Goal: Complete application form: Complete application form

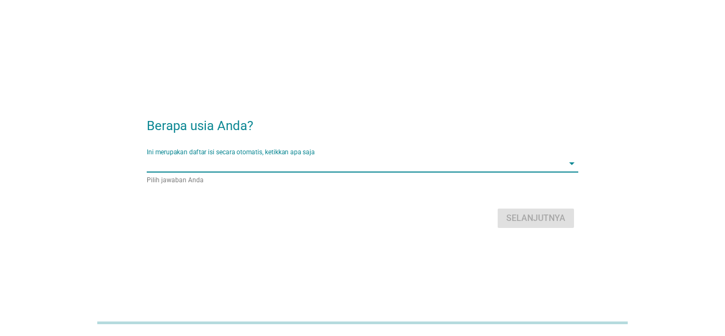
click at [318, 168] on input "Ini merupakan daftar isi secara otomatis, ketikkan apa saja" at bounding box center [355, 163] width 417 height 17
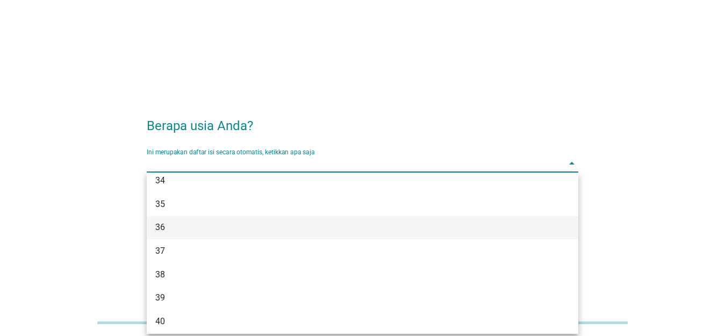
scroll to position [376, 0]
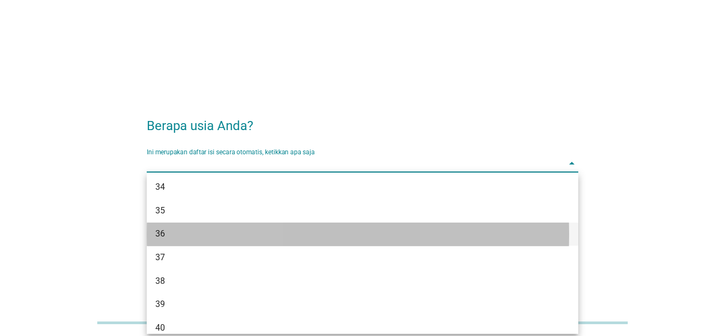
click at [283, 235] on div "36" at bounding box center [345, 233] width 380 height 13
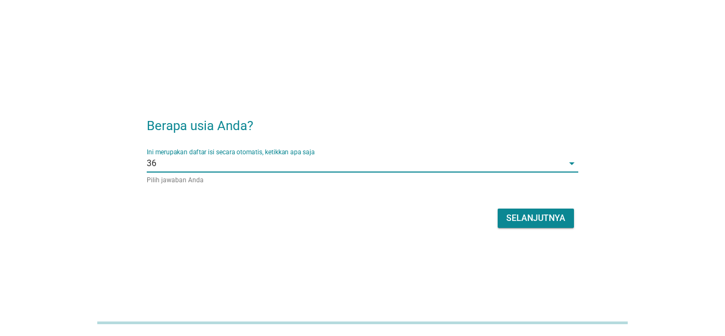
click at [539, 220] on div "Selanjutnya" at bounding box center [535, 218] width 59 height 13
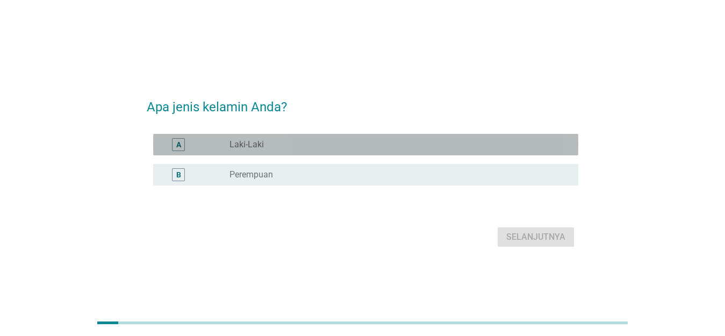
click at [363, 147] on div "radio_button_unchecked Laki-Laki" at bounding box center [396, 144] width 332 height 11
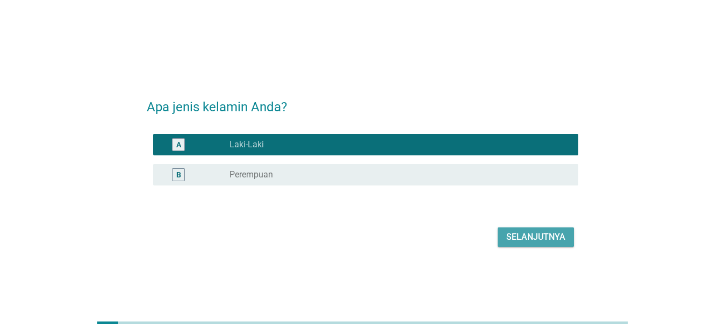
click at [543, 237] on div "Selanjutnya" at bounding box center [535, 237] width 59 height 13
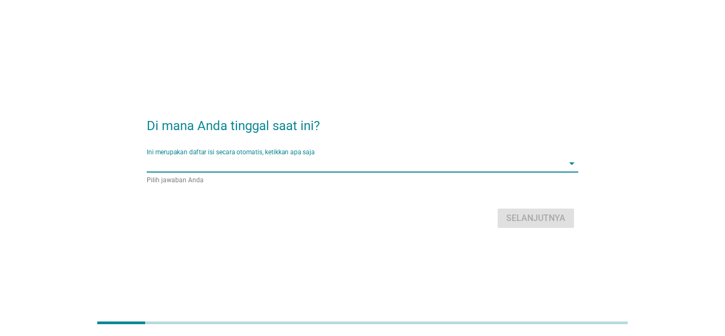
click at [449, 168] on input "Ini merupakan daftar isi secara otomatis, ketikkan apa saja" at bounding box center [355, 163] width 417 height 17
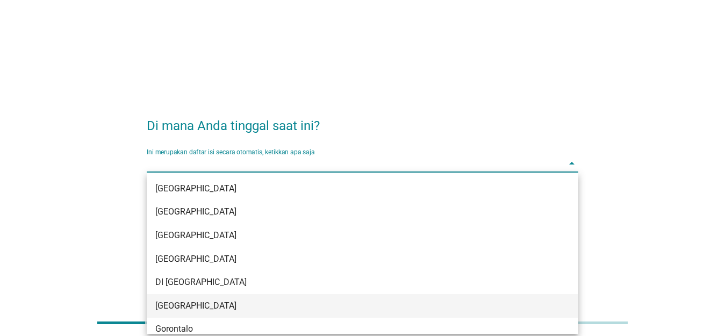
click at [220, 306] on div "[GEOGRAPHIC_DATA]" at bounding box center [345, 305] width 380 height 13
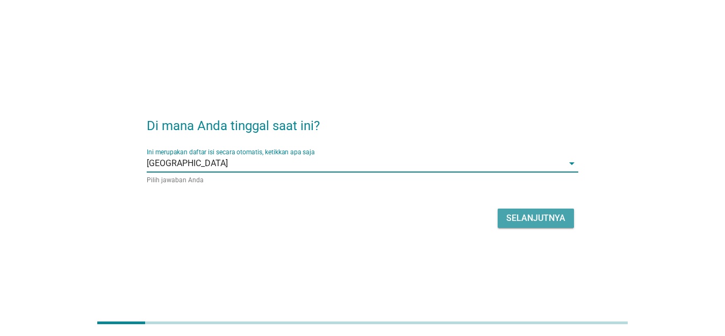
click at [536, 222] on div "Selanjutnya" at bounding box center [535, 218] width 59 height 13
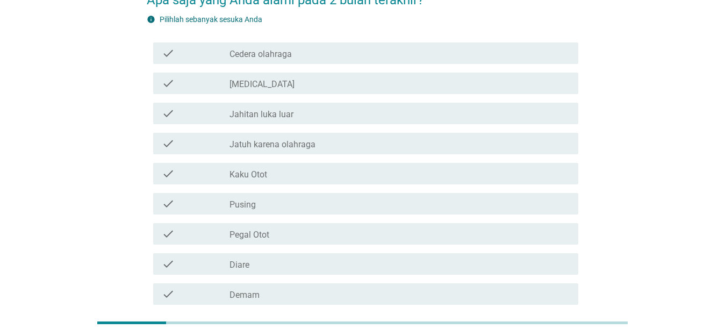
scroll to position [54, 0]
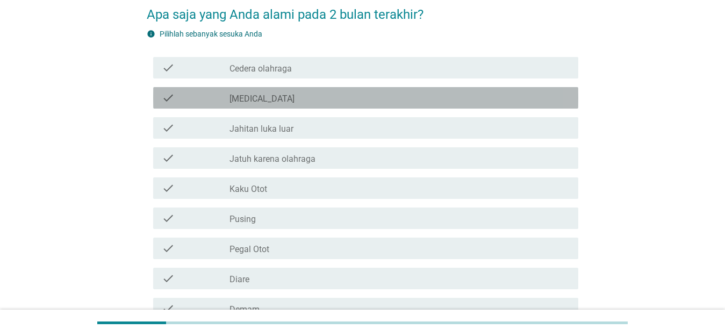
click at [283, 97] on div "check_box_outline_blank [MEDICAL_DATA]" at bounding box center [400, 97] width 340 height 13
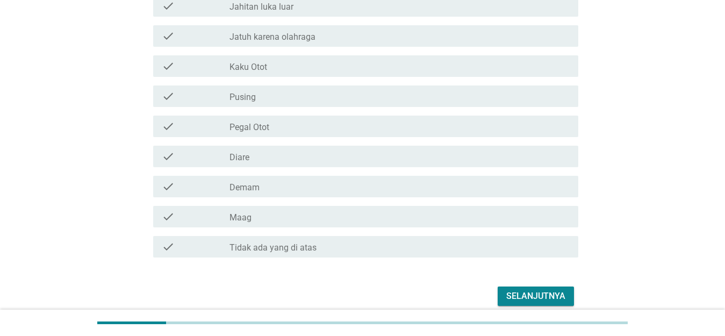
scroll to position [215, 0]
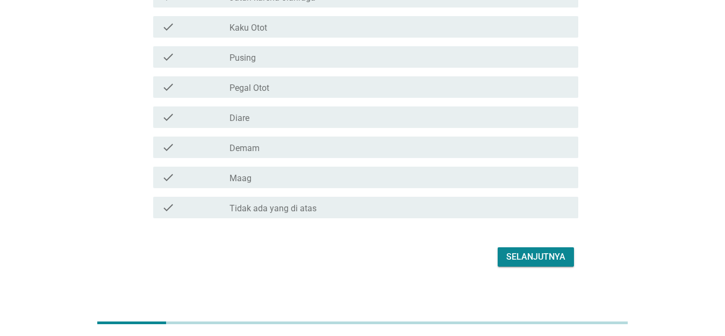
click at [327, 85] on div "check_box_outline_blank Pegal Otot" at bounding box center [400, 87] width 340 height 13
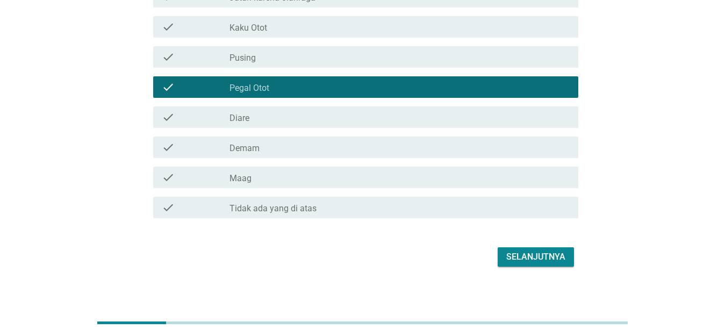
click at [326, 149] on div "check_box_outline_blank Demam" at bounding box center [400, 147] width 340 height 13
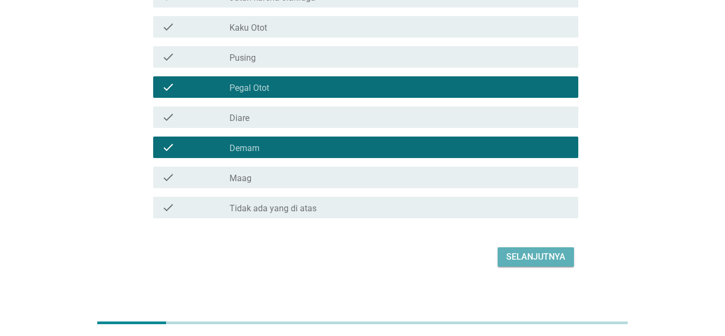
drag, startPoint x: 532, startPoint y: 254, endPoint x: 542, endPoint y: 248, distance: 11.8
click at [532, 254] on div "Selanjutnya" at bounding box center [535, 256] width 59 height 13
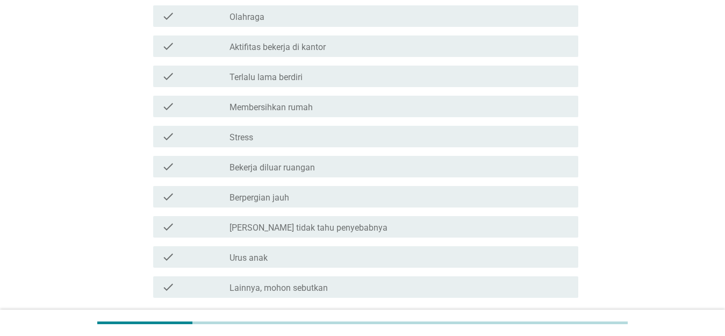
scroll to position [0, 0]
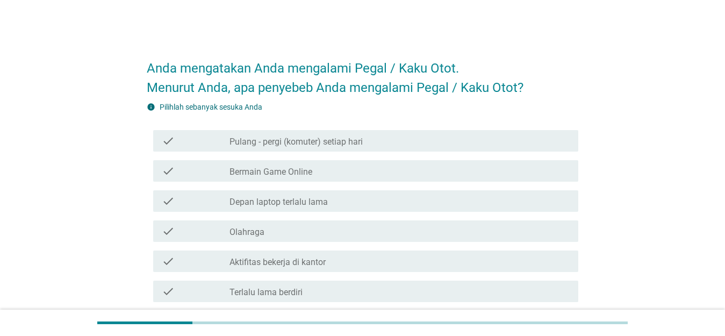
click at [360, 202] on div "check_box_outline_blank Depan laptop terlalu lama" at bounding box center [400, 201] width 340 height 13
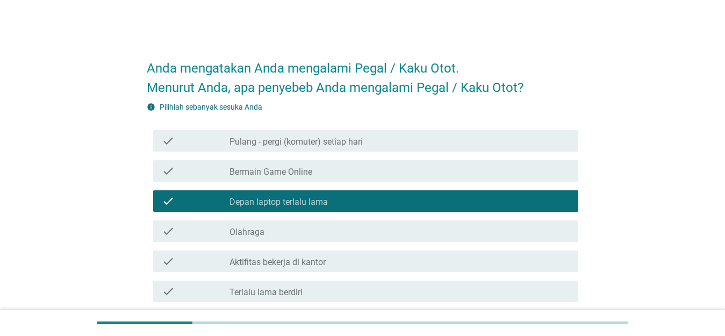
click at [366, 149] on div "check check_box_outline_blank Pulang - pergi (komuter) setiap hari" at bounding box center [365, 141] width 425 height 22
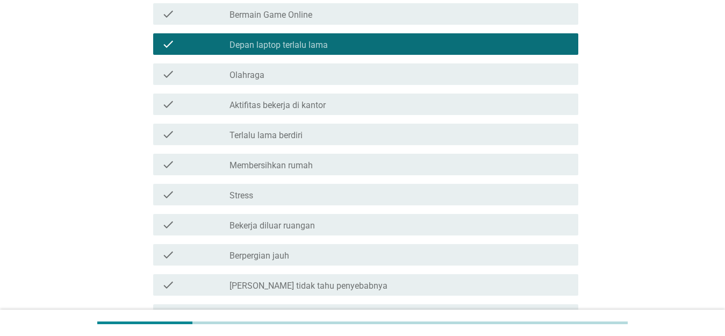
scroll to position [161, 0]
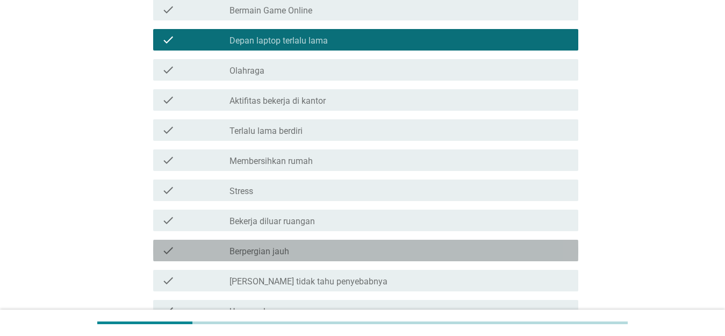
drag, startPoint x: 368, startPoint y: 250, endPoint x: 734, endPoint y: 133, distance: 384.0
click at [477, 157] on div "check check_box_outline_blank Pulang - pergi (komuter) setiap hari check check_…" at bounding box center [363, 160] width 432 height 391
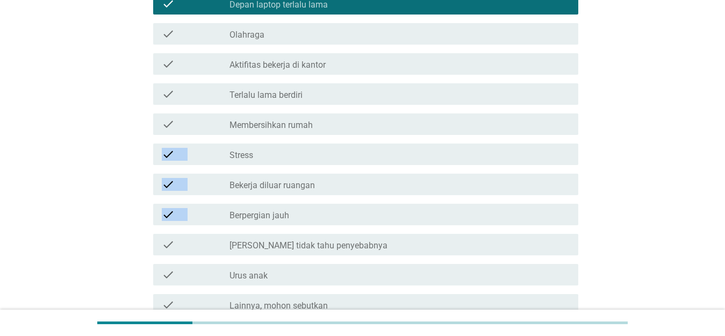
scroll to position [302, 0]
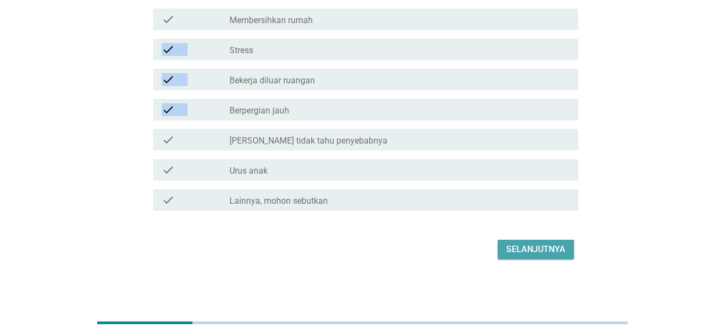
click at [536, 254] on div "Selanjutnya" at bounding box center [535, 249] width 59 height 13
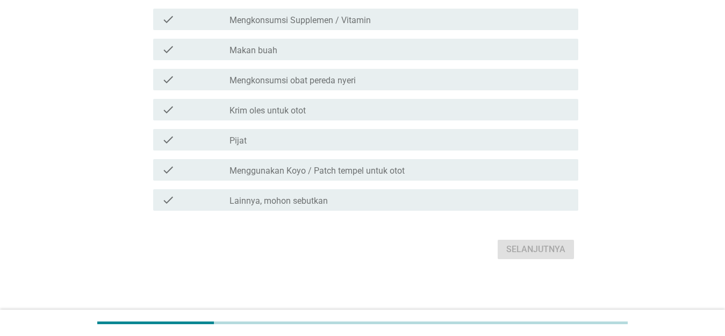
scroll to position [0, 0]
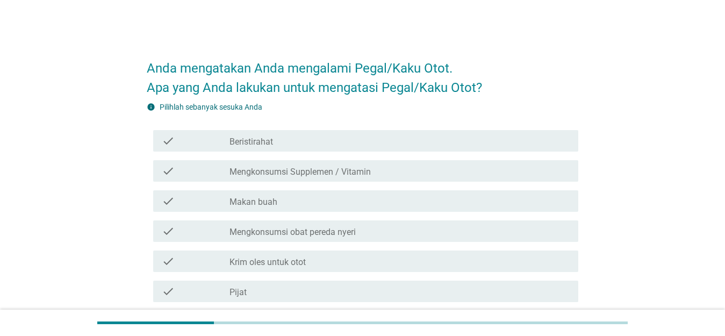
click at [357, 174] on label "Mengkonsumsi Supplemen / Vitamin" at bounding box center [300, 172] width 141 height 11
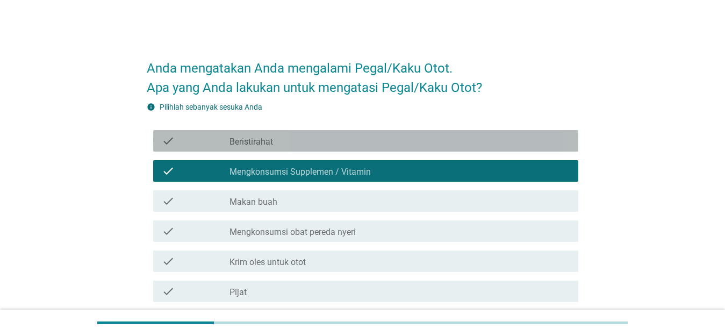
click at [410, 143] on div "check_box_outline_blank Beristirahat" at bounding box center [400, 140] width 340 height 13
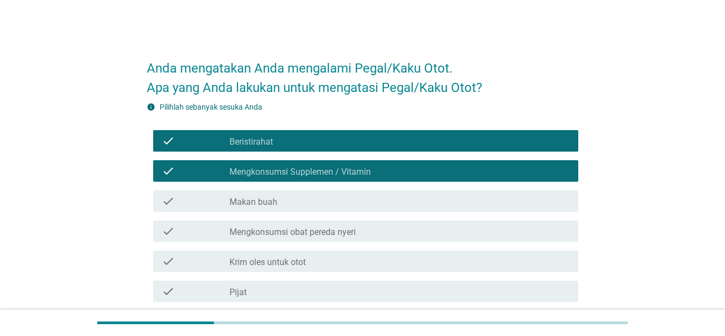
click at [388, 187] on div "check check_box_outline_blank Makan buah" at bounding box center [363, 201] width 432 height 30
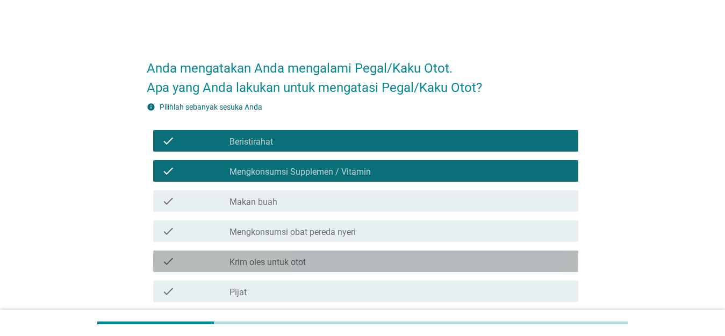
click at [374, 266] on div "check_box_outline_blank Krim oles untuk otot" at bounding box center [400, 261] width 340 height 13
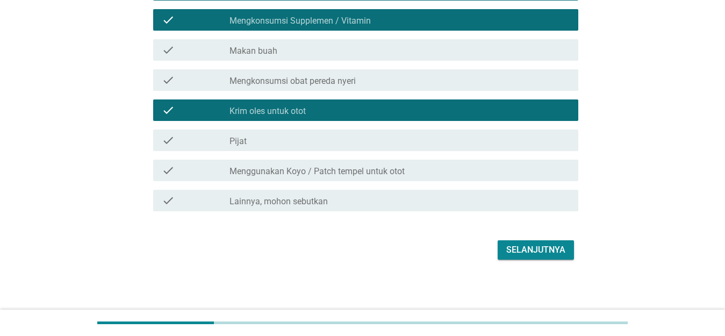
scroll to position [152, 0]
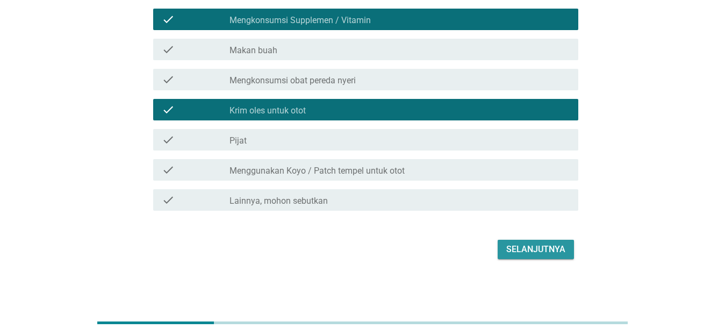
click at [575, 260] on div "Selanjutnya" at bounding box center [363, 250] width 432 height 26
click at [559, 261] on div "Selanjutnya" at bounding box center [363, 250] width 432 height 26
click at [546, 254] on div "Selanjutnya" at bounding box center [535, 249] width 59 height 13
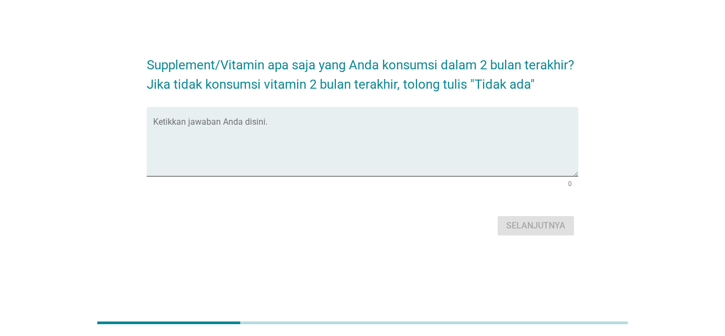
scroll to position [0, 0]
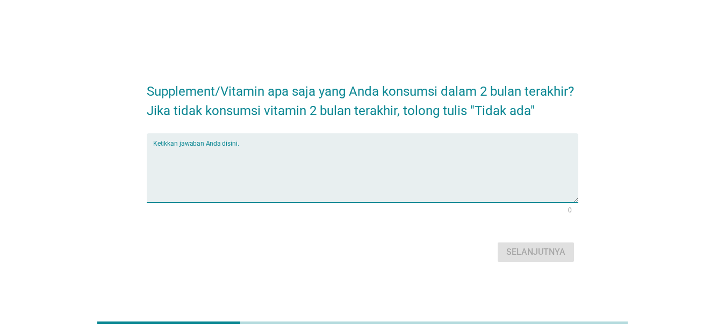
click at [235, 149] on textarea "Ketikkan jawaban Anda disini." at bounding box center [365, 174] width 425 height 56
click at [203, 146] on div "Ketikkan jawaban Anda disini." at bounding box center [365, 167] width 425 height 69
type textarea "r"
type textarea "redoxon"
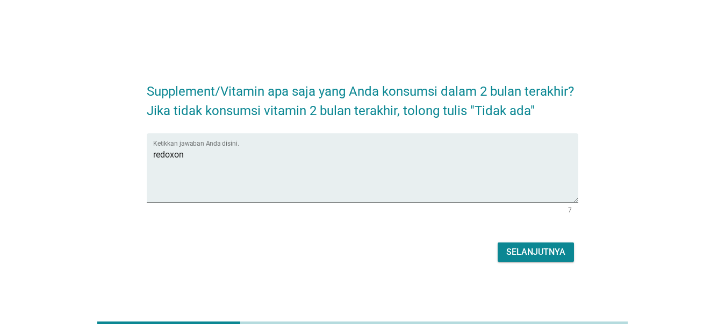
click at [539, 253] on div "Selanjutnya" at bounding box center [535, 252] width 59 height 13
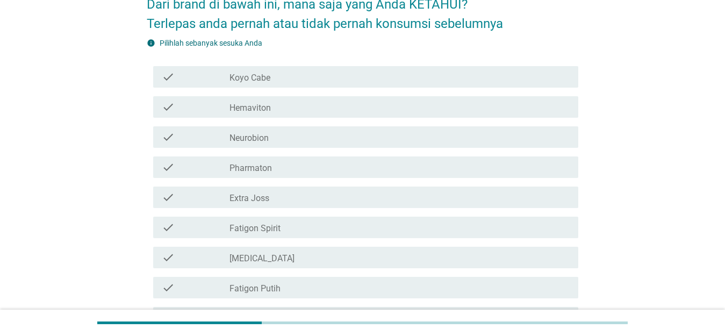
scroll to position [33, 0]
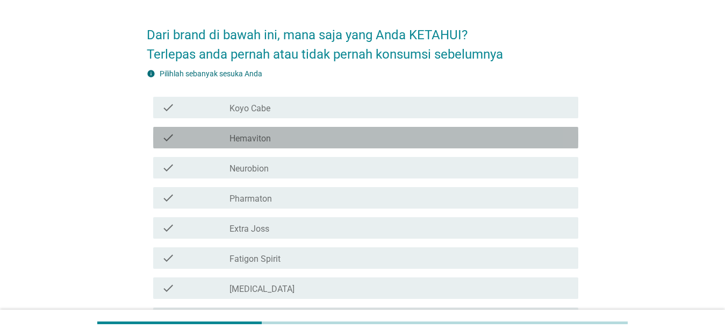
click at [329, 138] on div "check_box_outline_blank Hemaviton" at bounding box center [400, 137] width 340 height 13
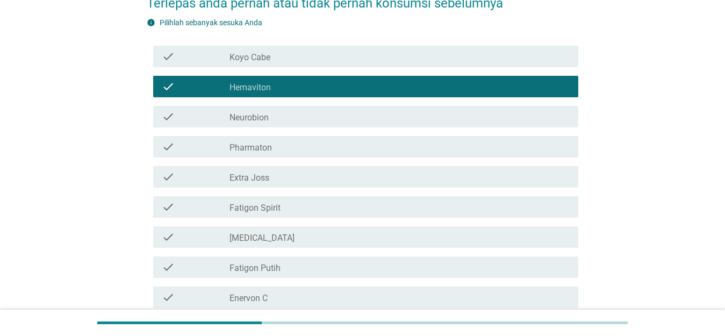
scroll to position [87, 0]
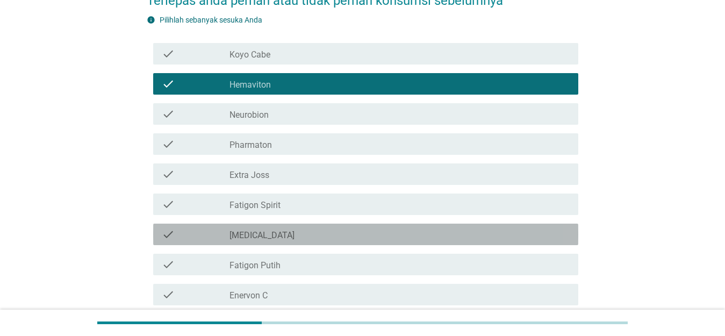
click at [333, 237] on div "check_box_outline_blank [MEDICAL_DATA]" at bounding box center [400, 234] width 340 height 13
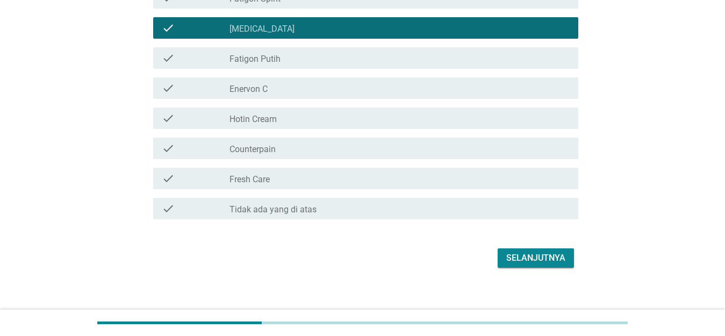
scroll to position [302, 0]
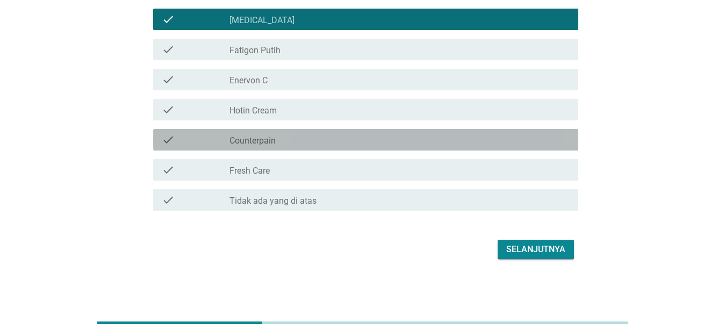
click at [280, 141] on div "check_box_outline_blank Counterpain" at bounding box center [400, 139] width 340 height 13
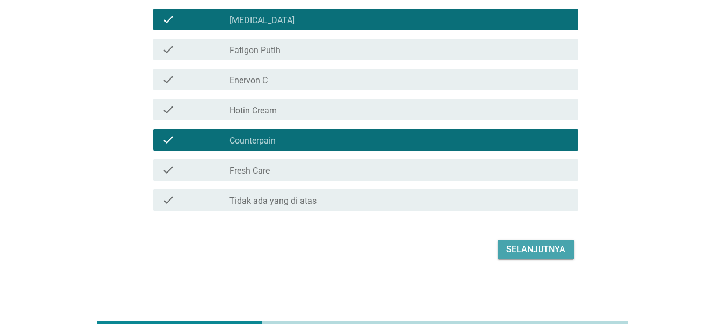
click at [536, 250] on div "Selanjutnya" at bounding box center [535, 249] width 59 height 13
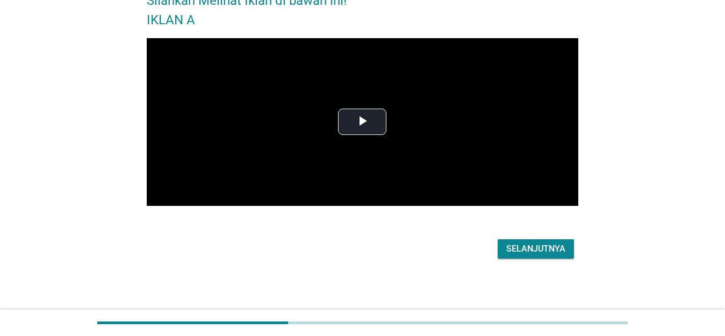
scroll to position [0, 0]
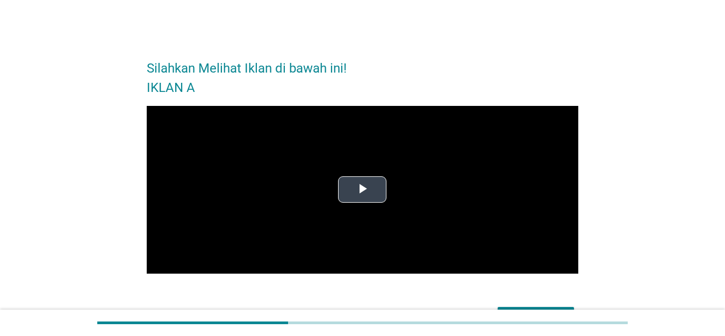
click at [362, 190] on span "Video Player" at bounding box center [362, 190] width 0 height 0
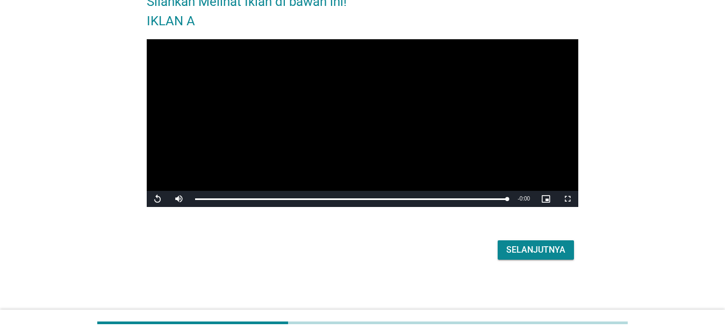
scroll to position [68, 0]
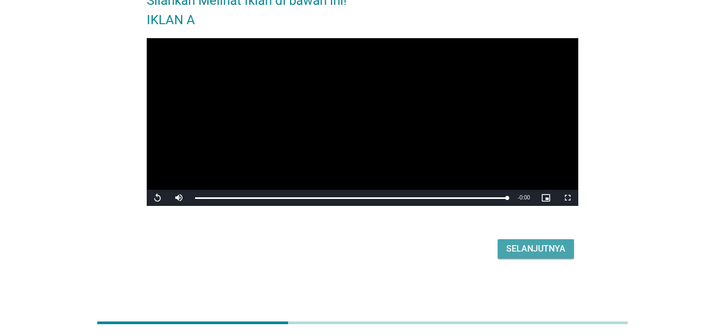
click at [539, 250] on div "Selanjutnya" at bounding box center [535, 248] width 59 height 13
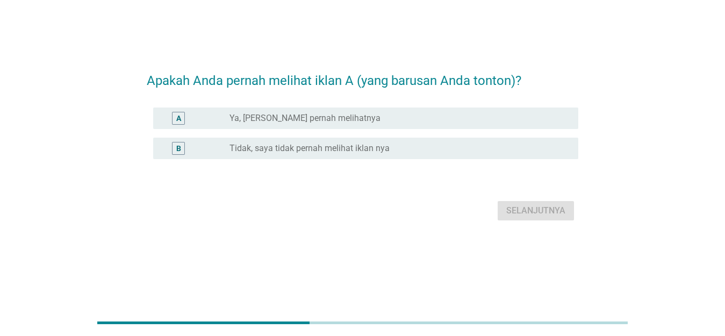
scroll to position [0, 0]
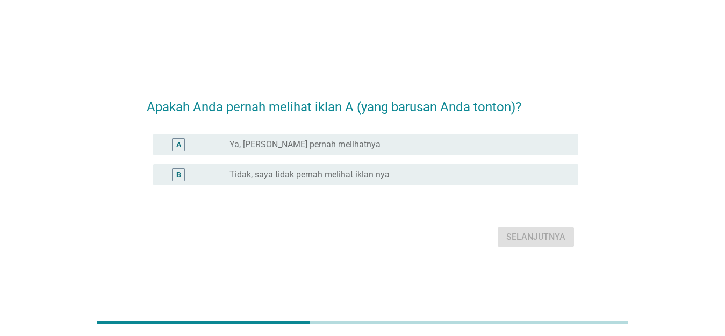
click at [336, 175] on label "Tidak, saya tidak pernah melihat iklan nya" at bounding box center [310, 174] width 160 height 11
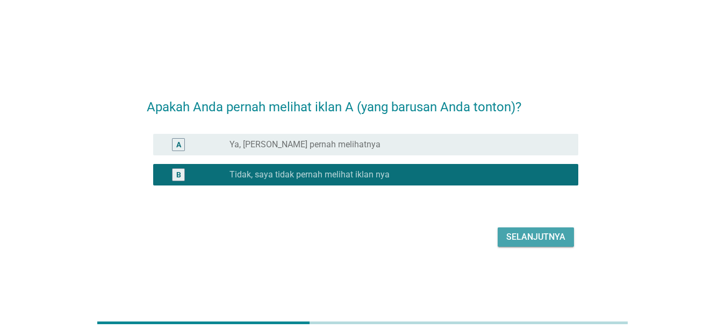
click at [553, 241] on div "Selanjutnya" at bounding box center [535, 237] width 59 height 13
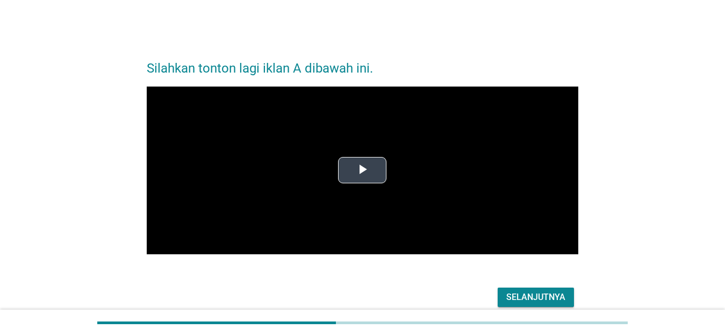
click at [362, 170] on span "Video Player" at bounding box center [362, 170] width 0 height 0
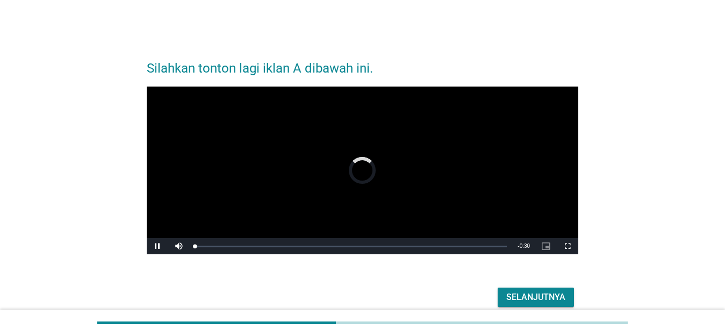
click at [639, 290] on div "Silahkan tonton lagi iklan A dibawah ini. Video Player is loading. Play Video P…" at bounding box center [363, 179] width 674 height 280
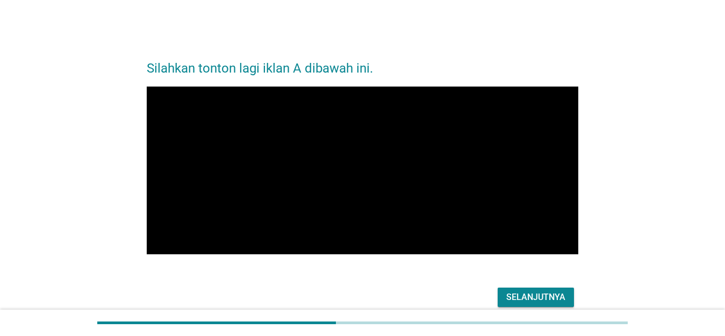
click at [621, 252] on div "Silahkan tonton lagi iklan A dibawah ini. Video Player is loading. Play Video P…" at bounding box center [363, 179] width 674 height 280
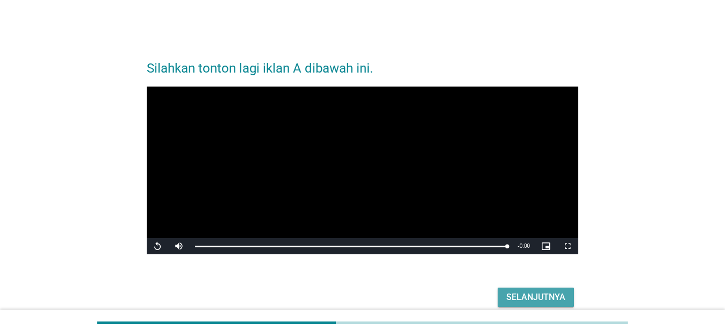
click at [552, 296] on div "Selanjutnya" at bounding box center [535, 297] width 59 height 13
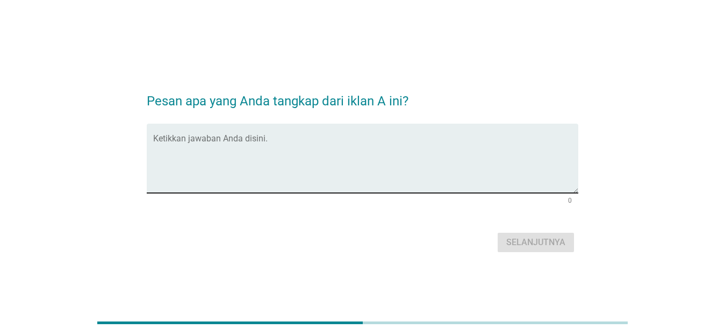
click at [293, 141] on textarea "Ketikkan jawaban Anda disini." at bounding box center [365, 165] width 425 height 56
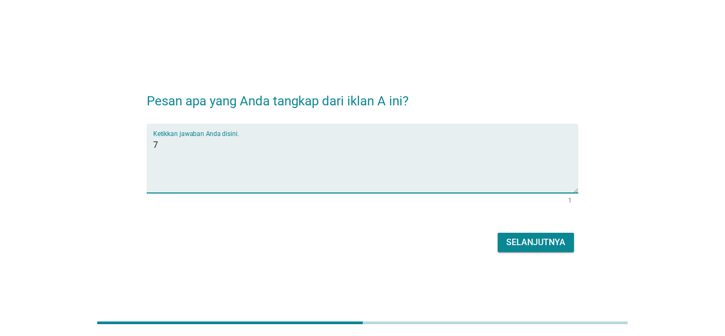
type textarea "7"
click at [243, 190] on div "Ketikkan jawaban Anda disini. nyeri otot 10" at bounding box center [363, 166] width 432 height 84
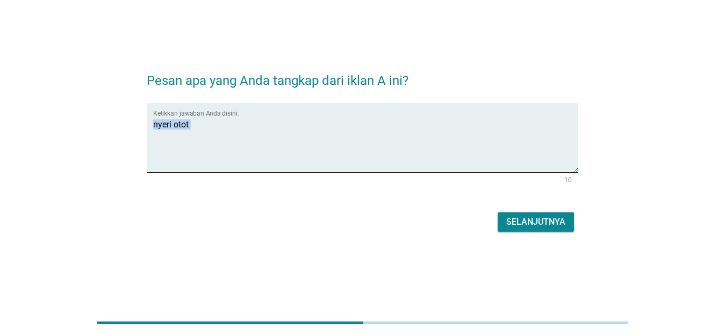
scroll to position [26, 0]
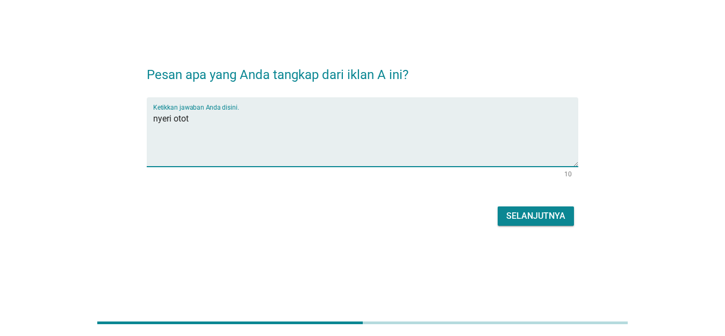
click at [263, 122] on textarea "nyeri otot" at bounding box center [365, 138] width 425 height 56
type textarea "n"
click at [147, 209] on div "Selanjutnya" at bounding box center [363, 216] width 432 height 26
click at [199, 114] on textarea "Ketikkan jawaban Anda disini." at bounding box center [365, 138] width 425 height 56
type textarea "penyebab nyeri otot berasal dari dalam"
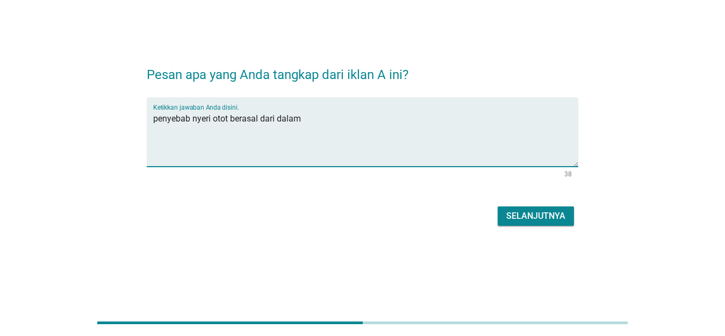
click at [526, 213] on div "Selanjutnya" at bounding box center [535, 216] width 59 height 13
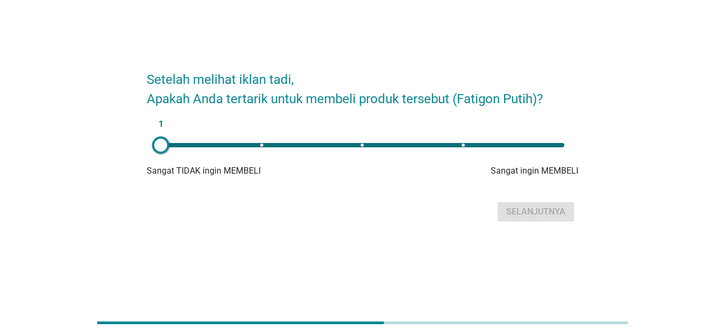
scroll to position [0, 0]
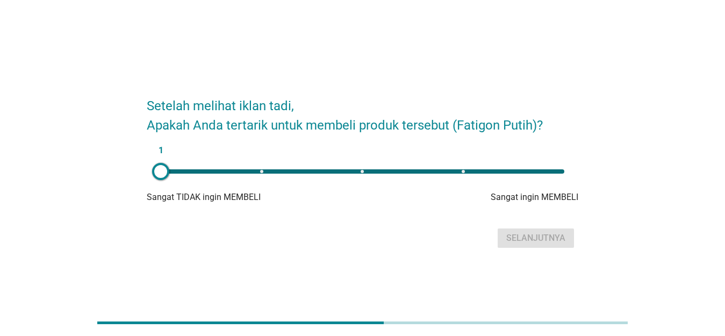
click at [460, 175] on div "1" at bounding box center [362, 172] width 421 height 22
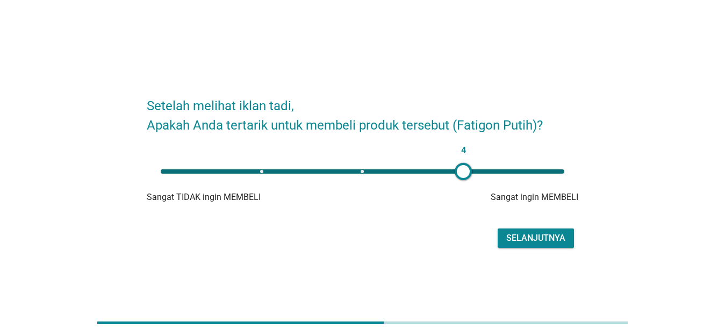
click at [558, 172] on div "4" at bounding box center [363, 171] width 404 height 4
type input "5"
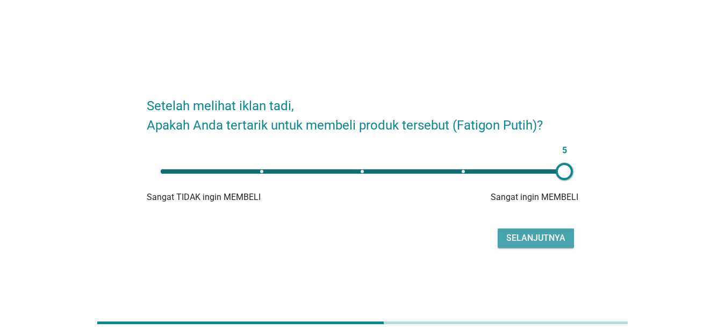
click at [562, 238] on div "Selanjutnya" at bounding box center [535, 238] width 59 height 13
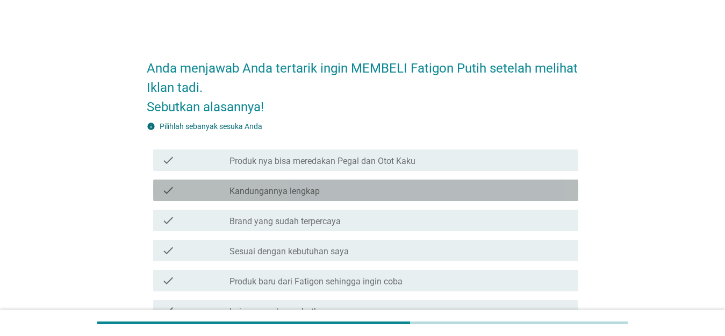
click at [340, 184] on div "check_box_outline_blank Kandungannya lengkap" at bounding box center [400, 190] width 340 height 13
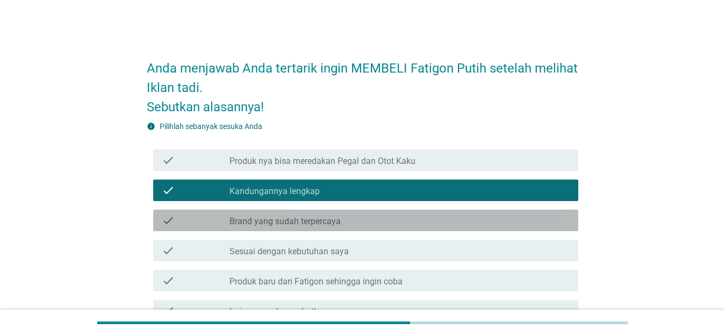
scroll to position [111, 0]
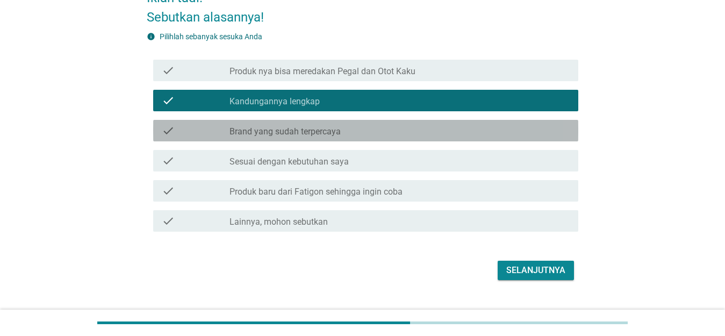
drag, startPoint x: 340, startPoint y: 218, endPoint x: 360, endPoint y: 229, distance: 22.1
click at [340, 219] on div "check check_box_outline_blank Produk nya bisa meredakan Pegal [PERSON_NAME] [PE…" at bounding box center [363, 145] width 432 height 181
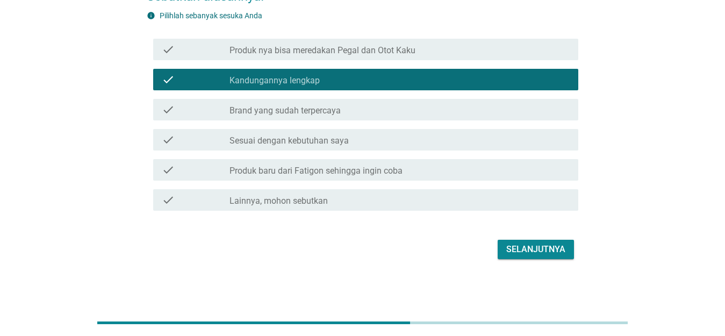
click at [302, 144] on label "Sesuai dengan kebutuhan saya" at bounding box center [289, 140] width 119 height 11
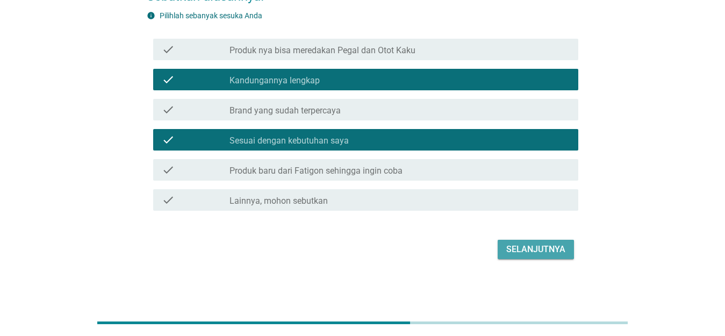
click at [542, 254] on div "Selanjutnya" at bounding box center [535, 249] width 59 height 13
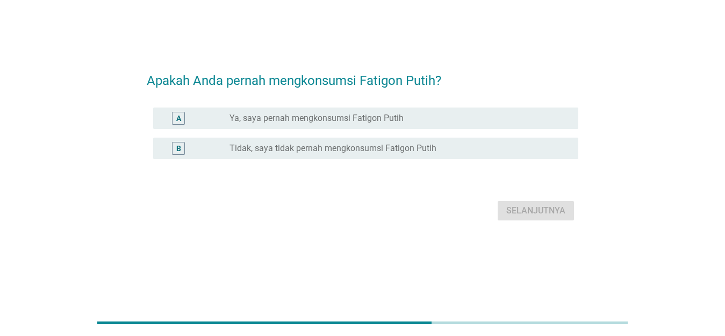
scroll to position [0, 0]
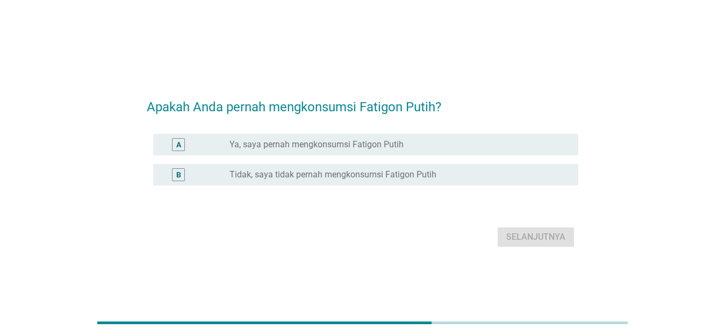
click at [293, 175] on label "Tidak, saya tidak pernah mengkonsumsi Fatigon Putih" at bounding box center [333, 174] width 207 height 11
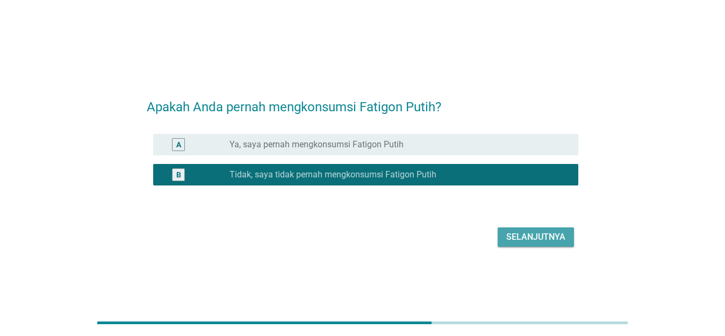
click at [549, 240] on div "Selanjutnya" at bounding box center [535, 237] width 59 height 13
click at [543, 235] on div "Selanjutnya" at bounding box center [363, 237] width 432 height 26
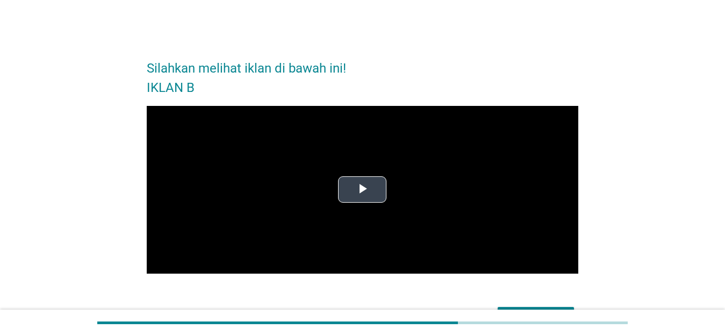
click at [362, 190] on span "Video Player" at bounding box center [362, 190] width 0 height 0
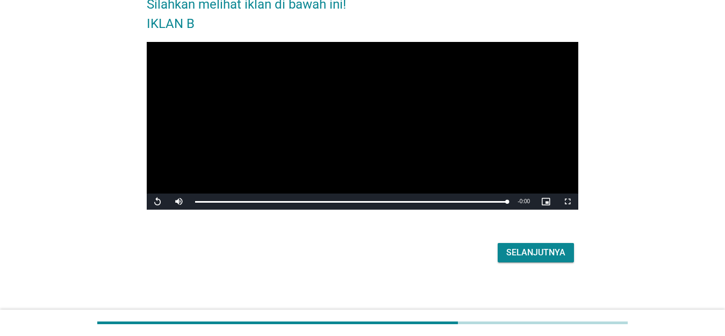
scroll to position [68, 0]
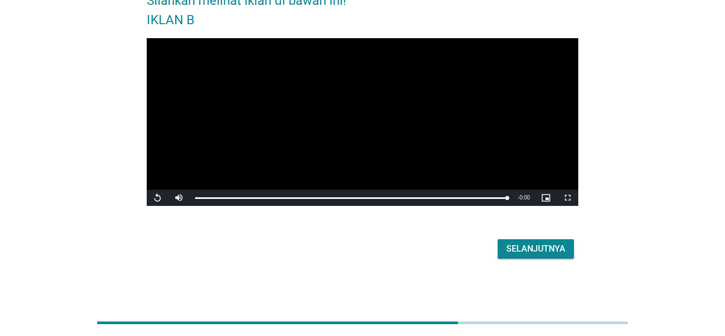
click at [534, 249] on div "Selanjutnya" at bounding box center [535, 248] width 59 height 13
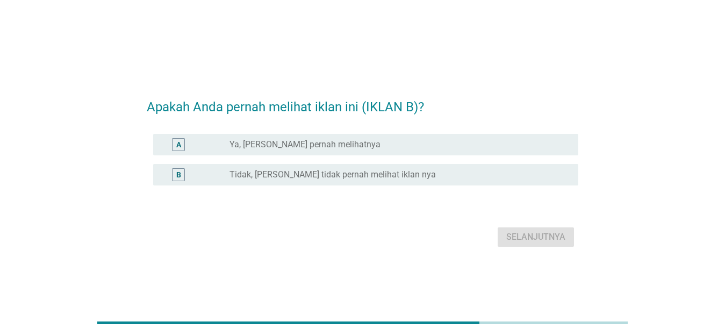
click at [346, 182] on div "B radio_button_unchecked Tidak, [PERSON_NAME] tidak pernah melihat iklan nya" at bounding box center [365, 175] width 425 height 22
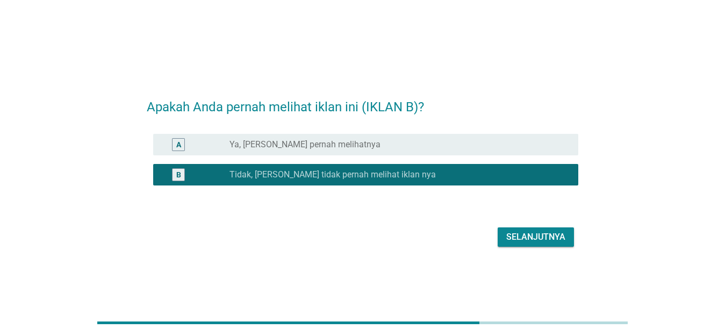
click at [561, 243] on div "Selanjutnya" at bounding box center [535, 237] width 59 height 13
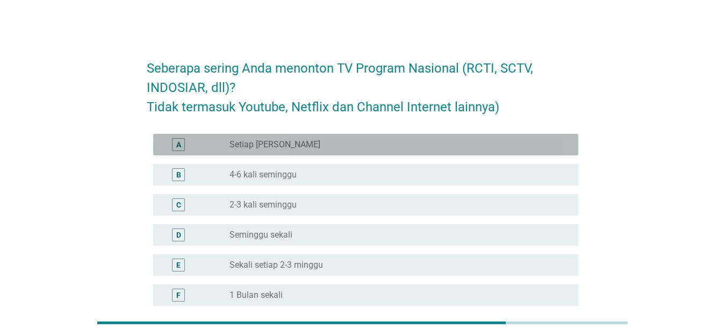
click at [312, 147] on div "radio_button_unchecked Setiap Hari" at bounding box center [396, 144] width 332 height 11
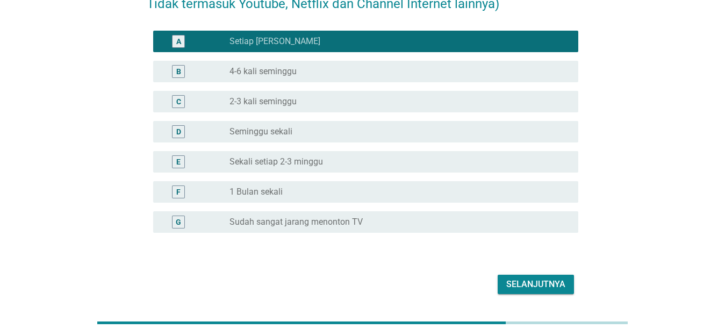
scroll to position [84, 0]
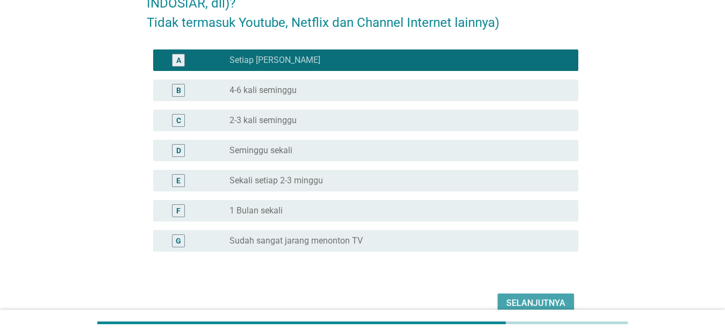
click at [547, 295] on button "Selanjutnya" at bounding box center [536, 302] width 76 height 19
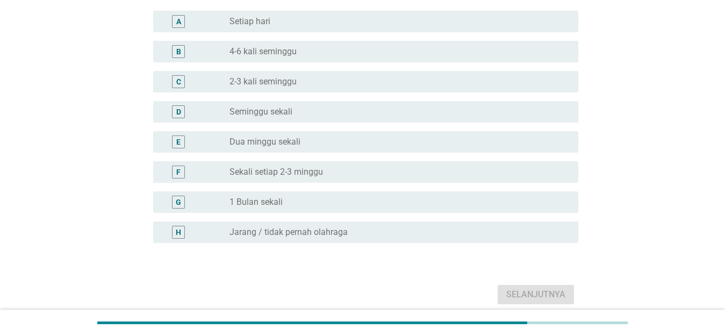
scroll to position [0, 0]
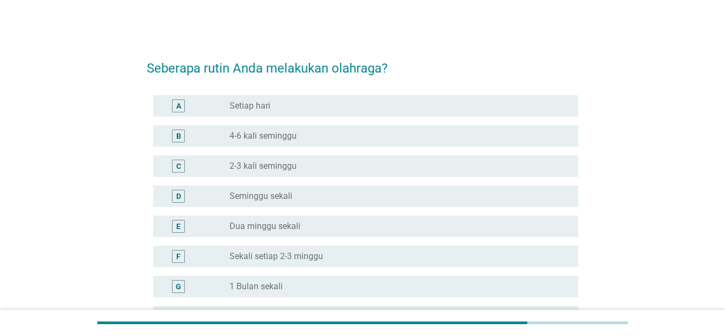
click at [310, 170] on div "radio_button_unchecked 2-3 kali seminggu" at bounding box center [396, 166] width 332 height 11
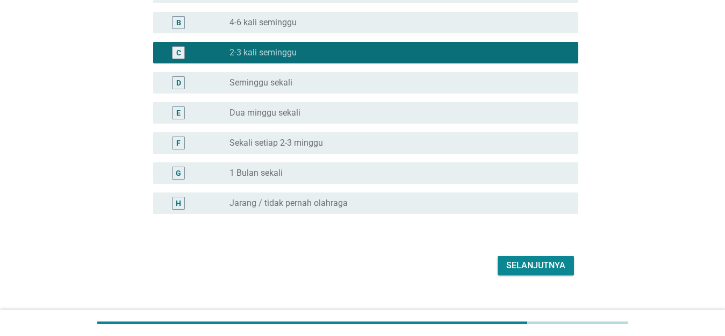
scroll to position [130, 0]
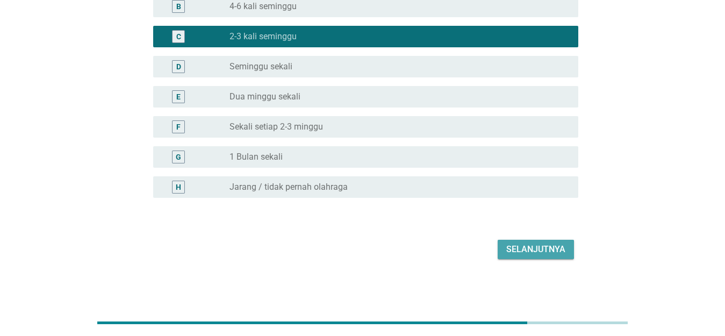
click at [526, 253] on div "Selanjutnya" at bounding box center [535, 249] width 59 height 13
